Goal: Submit feedback/report problem

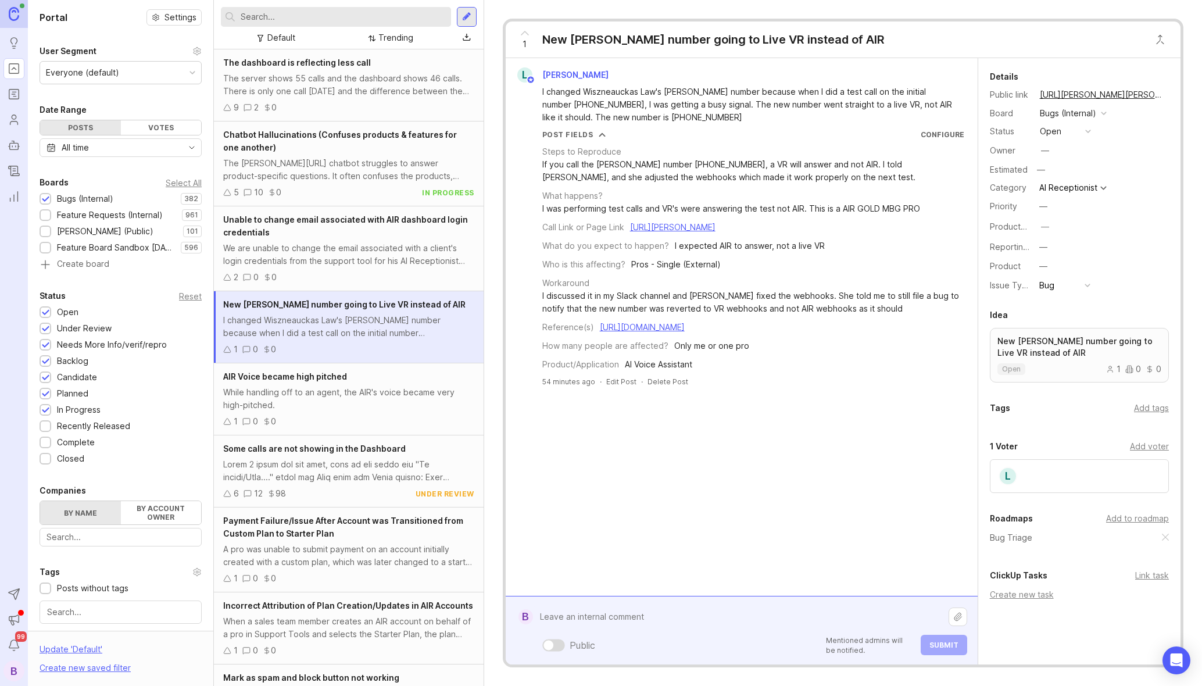
click at [802, 641] on div "Public Mentioned admins will be notified. Submit" at bounding box center [750, 630] width 434 height 49
click at [802, 641] on div "Public Mentioned admins will be notified. Submit" at bounding box center [750, 645] width 434 height 20
click at [727, 614] on textarea at bounding box center [741, 617] width 416 height 22
type textarea "COn"
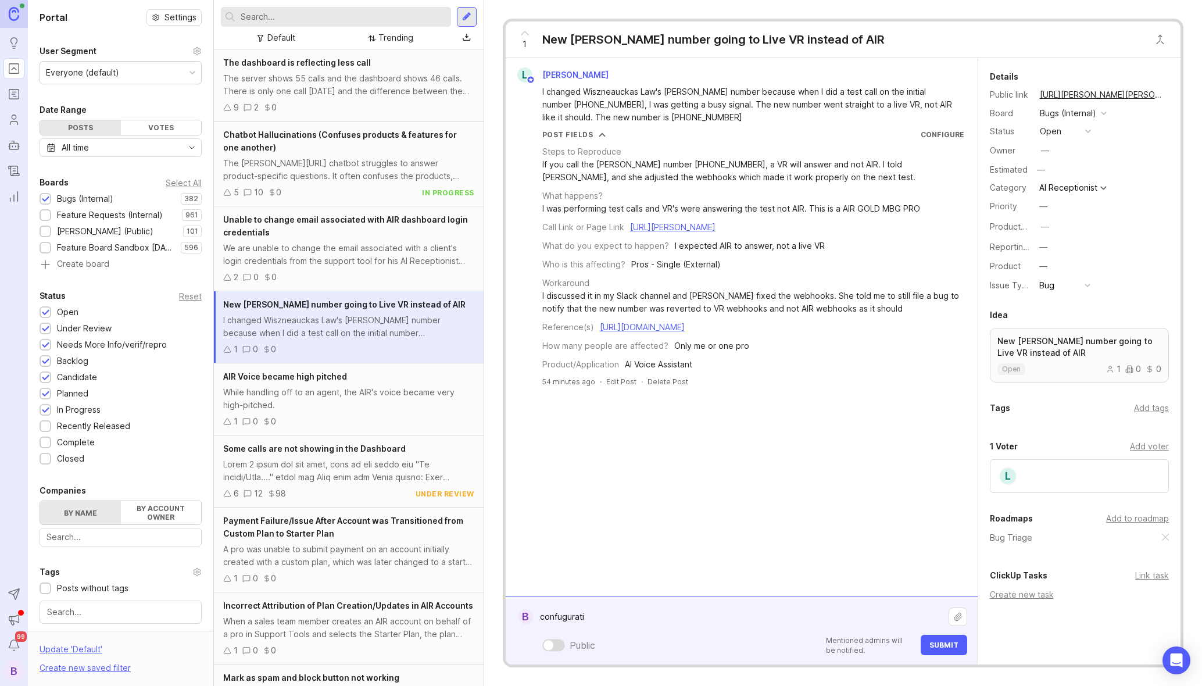
type textarea "confuguratio"
click at [883, 617] on textarea "This looks like someone doing the wrong thing on Twilio and not a bug. The webh…" at bounding box center [741, 617] width 416 height 22
type textarea "This looks like someone doing the wrong thing on Twilio and not a bug. The webh…"
